Goal: Browse casually: Explore the website without a specific task or goal

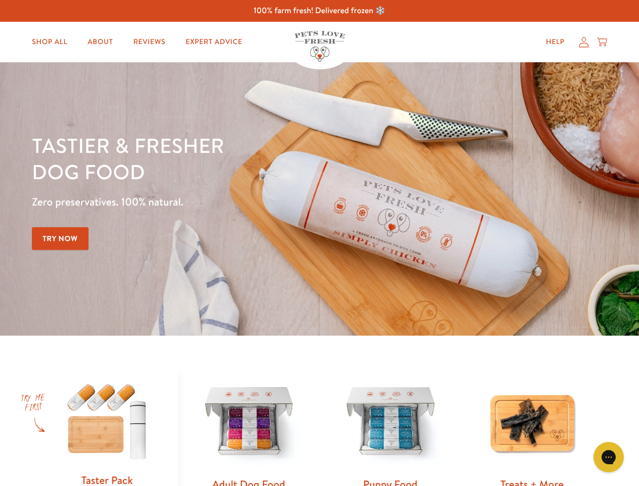
click at [319, 243] on div "Tastier & fresher dog food Zero preservatives. 100% natural. Try Now" at bounding box center [224, 199] width 384 height 134
click at [609, 457] on icon "Gorgias live chat" at bounding box center [609, 457] width 10 height 10
